Goal: Transaction & Acquisition: Purchase product/service

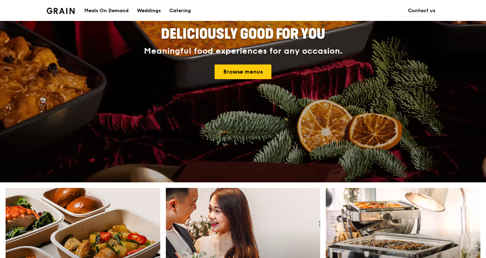
scroll to position [96, 0]
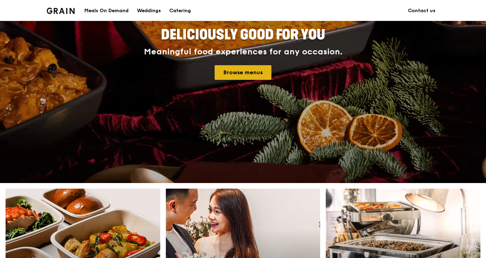
click at [243, 75] on link "Browse menus" at bounding box center [242, 72] width 57 height 15
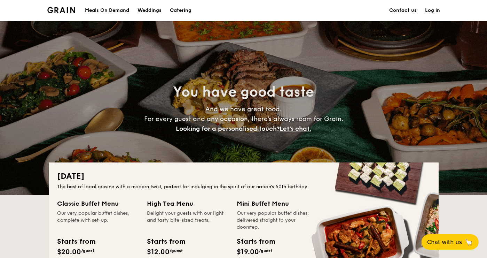
click at [102, 9] on div "Meals On Demand" at bounding box center [107, 10] width 44 height 21
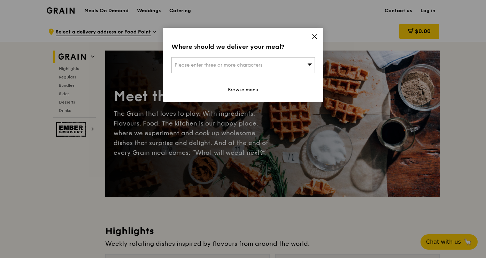
click at [317, 38] on icon at bounding box center [314, 36] width 6 height 6
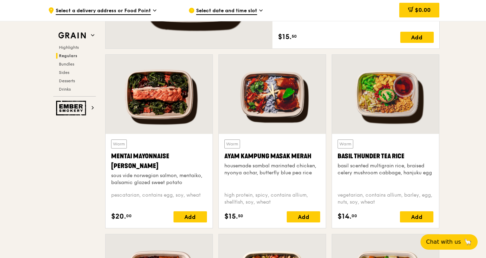
scroll to position [581, 0]
